Goal: Task Accomplishment & Management: Manage account settings

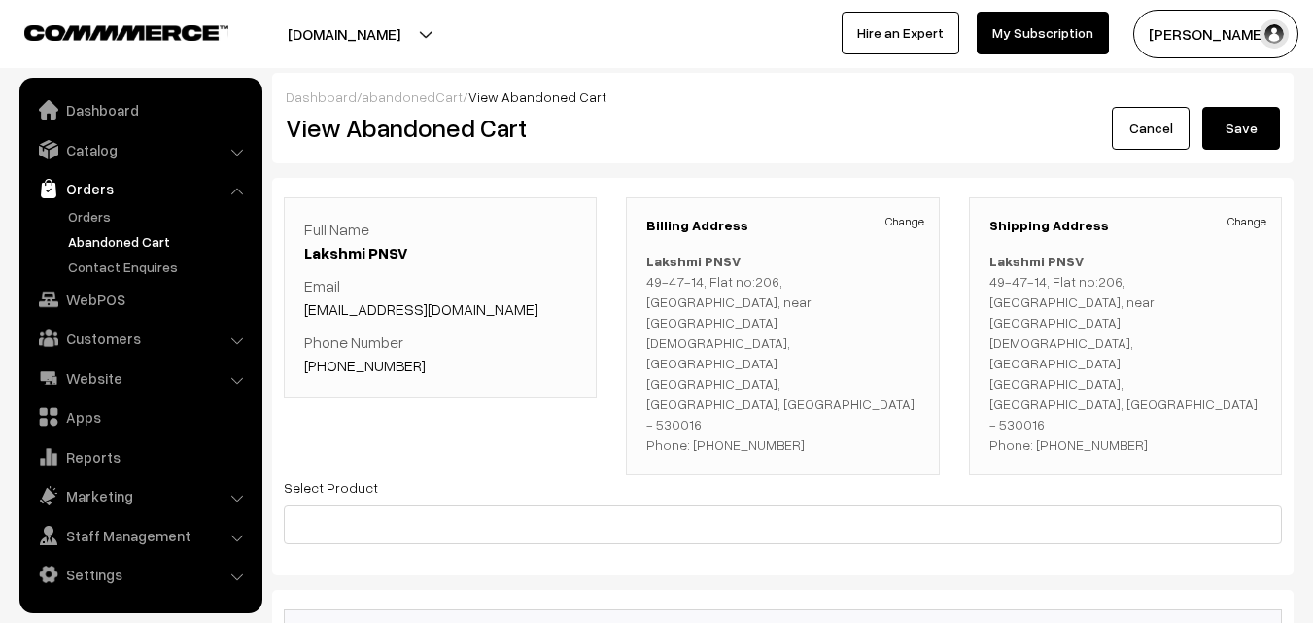
scroll to position [583, 0]
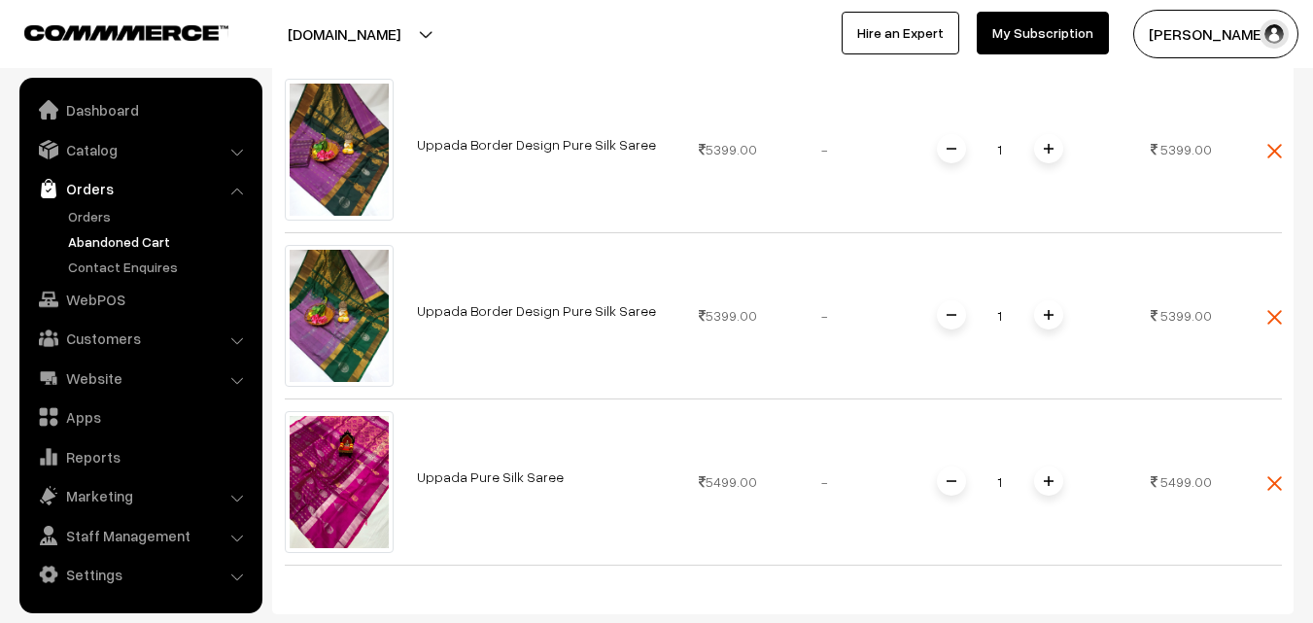
click at [94, 215] on link "Orders" at bounding box center [159, 216] width 192 height 20
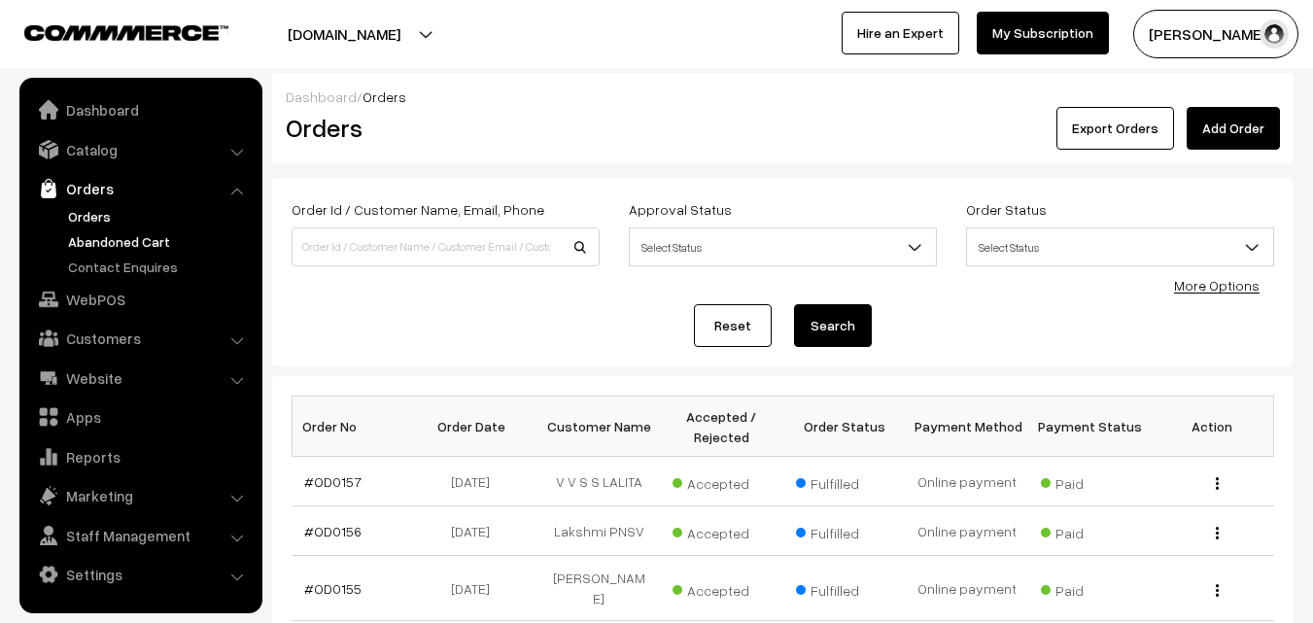
click at [130, 235] on link "Abandoned Cart" at bounding box center [159, 241] width 192 height 20
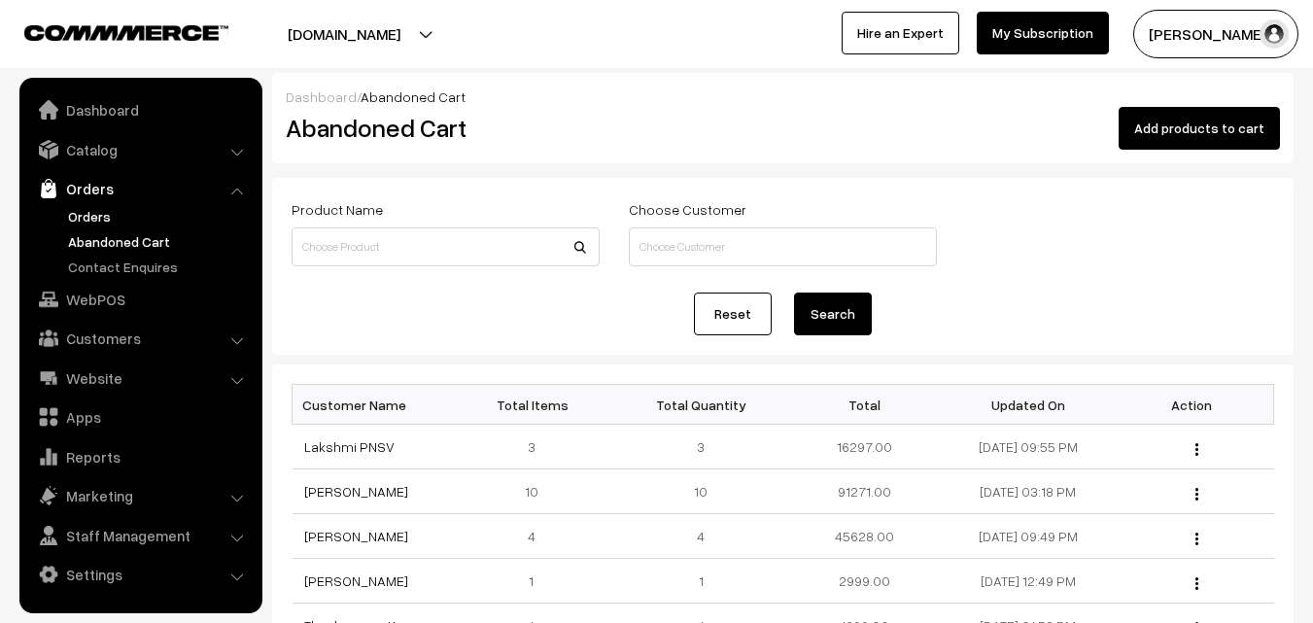
click at [76, 209] on link "Orders" at bounding box center [159, 216] width 192 height 20
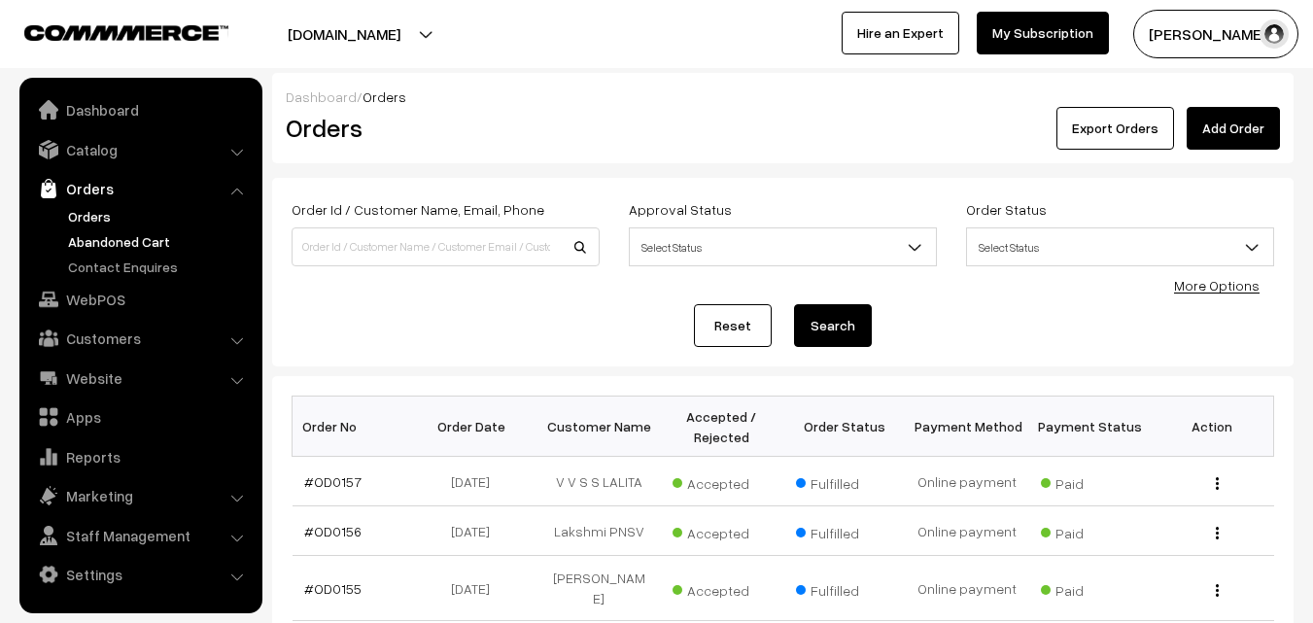
click at [119, 243] on link "Abandoned Cart" at bounding box center [159, 241] width 192 height 20
